Goal: Task Accomplishment & Management: Manage account settings

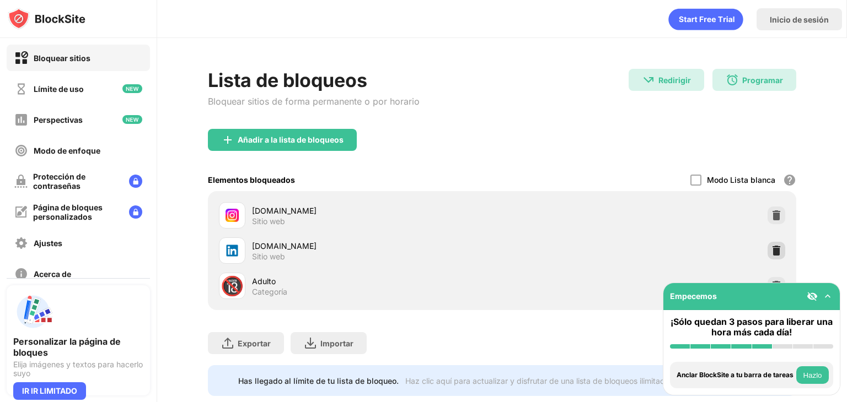
click at [770, 246] on img at bounding box center [775, 250] width 11 height 11
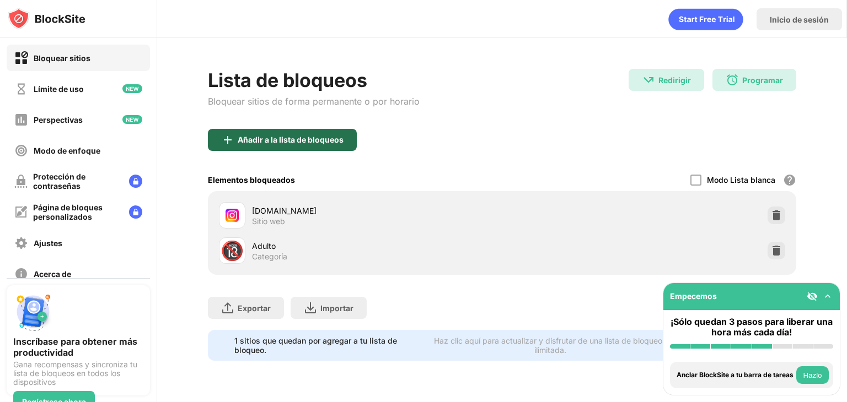
click at [349, 144] on div "Añadir a la lista de bloqueos" at bounding box center [282, 140] width 149 height 22
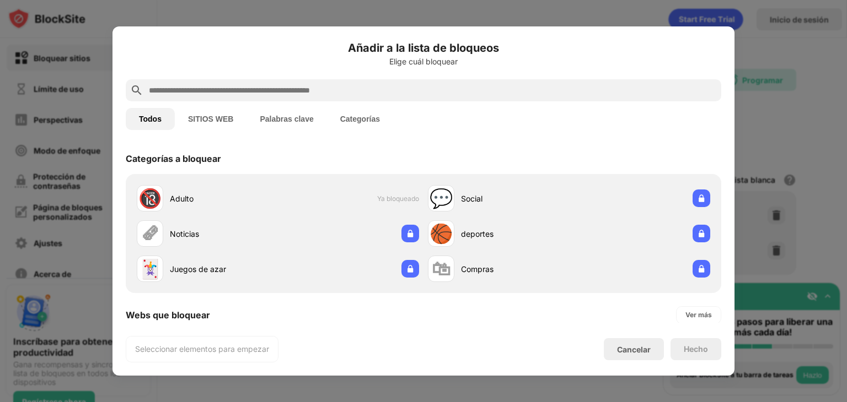
click at [274, 81] on div at bounding box center [423, 90] width 595 height 22
click at [263, 85] on input "text" at bounding box center [432, 90] width 569 height 13
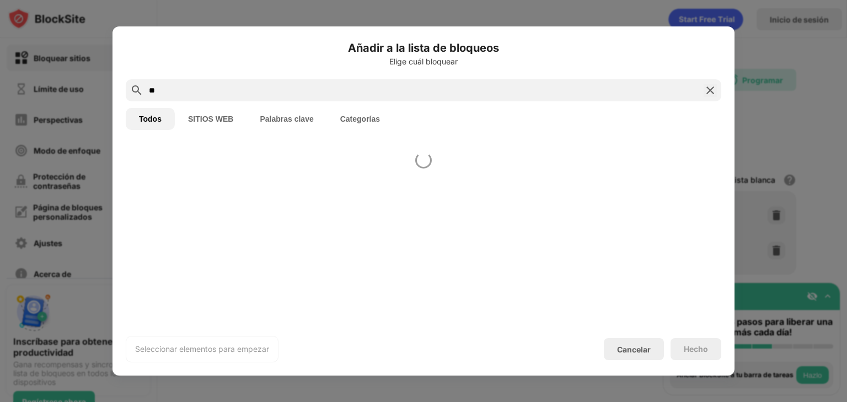
type input "*"
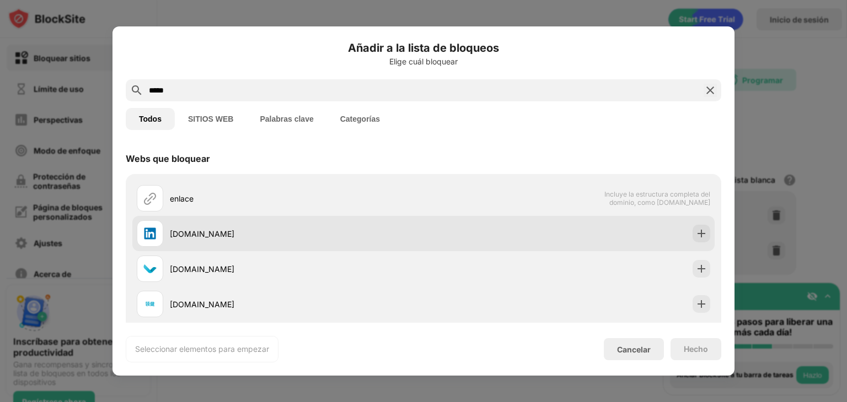
type input "*****"
click at [288, 220] on div "[DOMAIN_NAME]" at bounding box center [423, 233] width 582 height 35
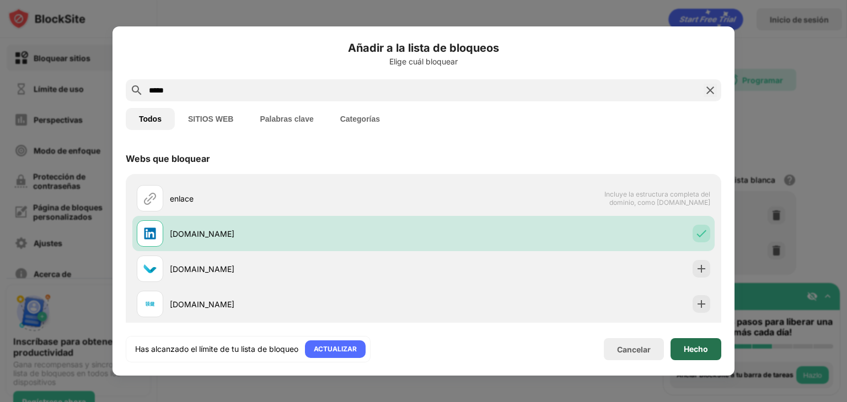
click at [704, 352] on font "Hecho" at bounding box center [695, 348] width 24 height 9
